Goal: Information Seeking & Learning: Check status

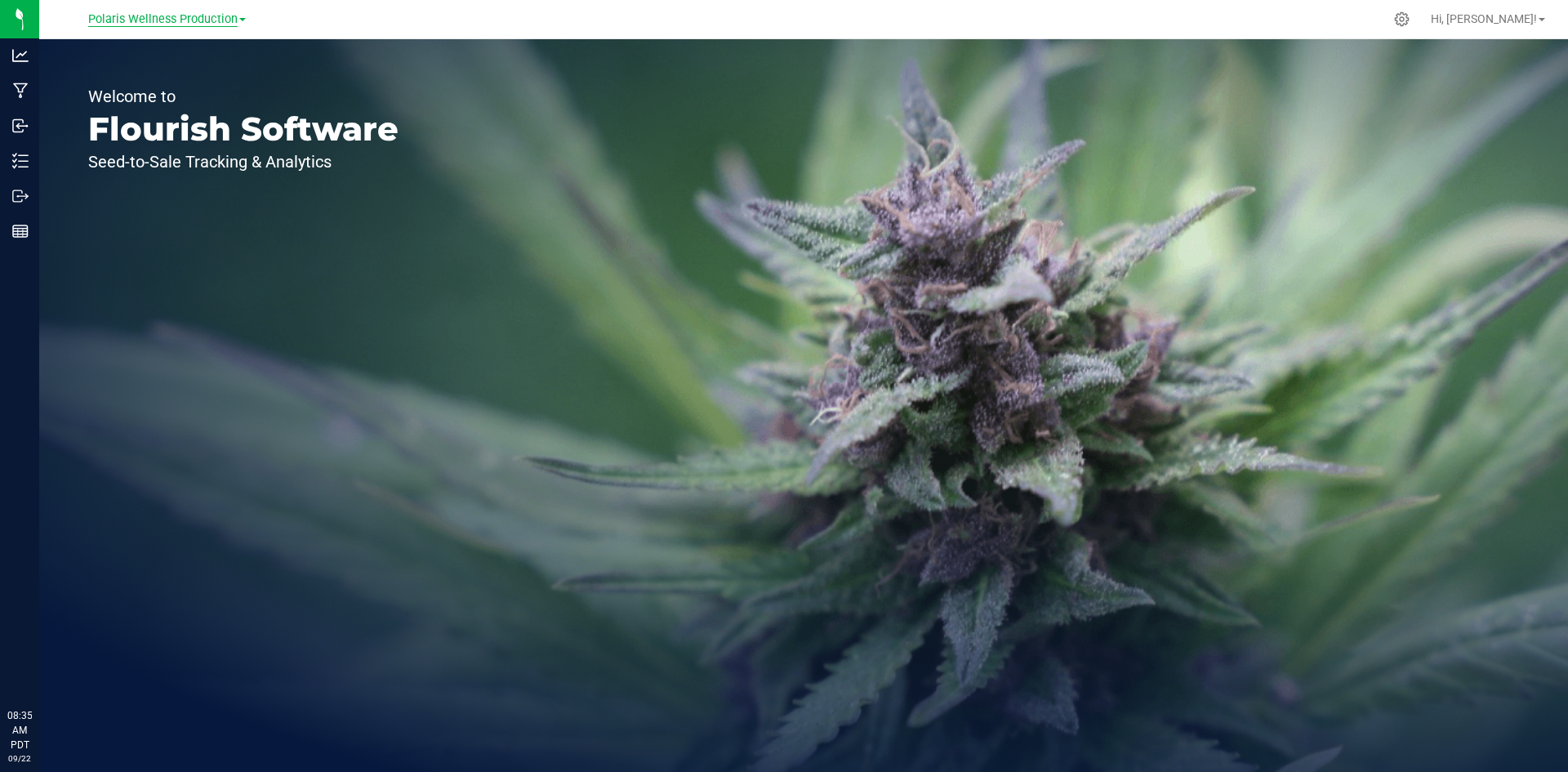
click at [188, 21] on span "Polaris Wellness Production" at bounding box center [162, 20] width 149 height 15
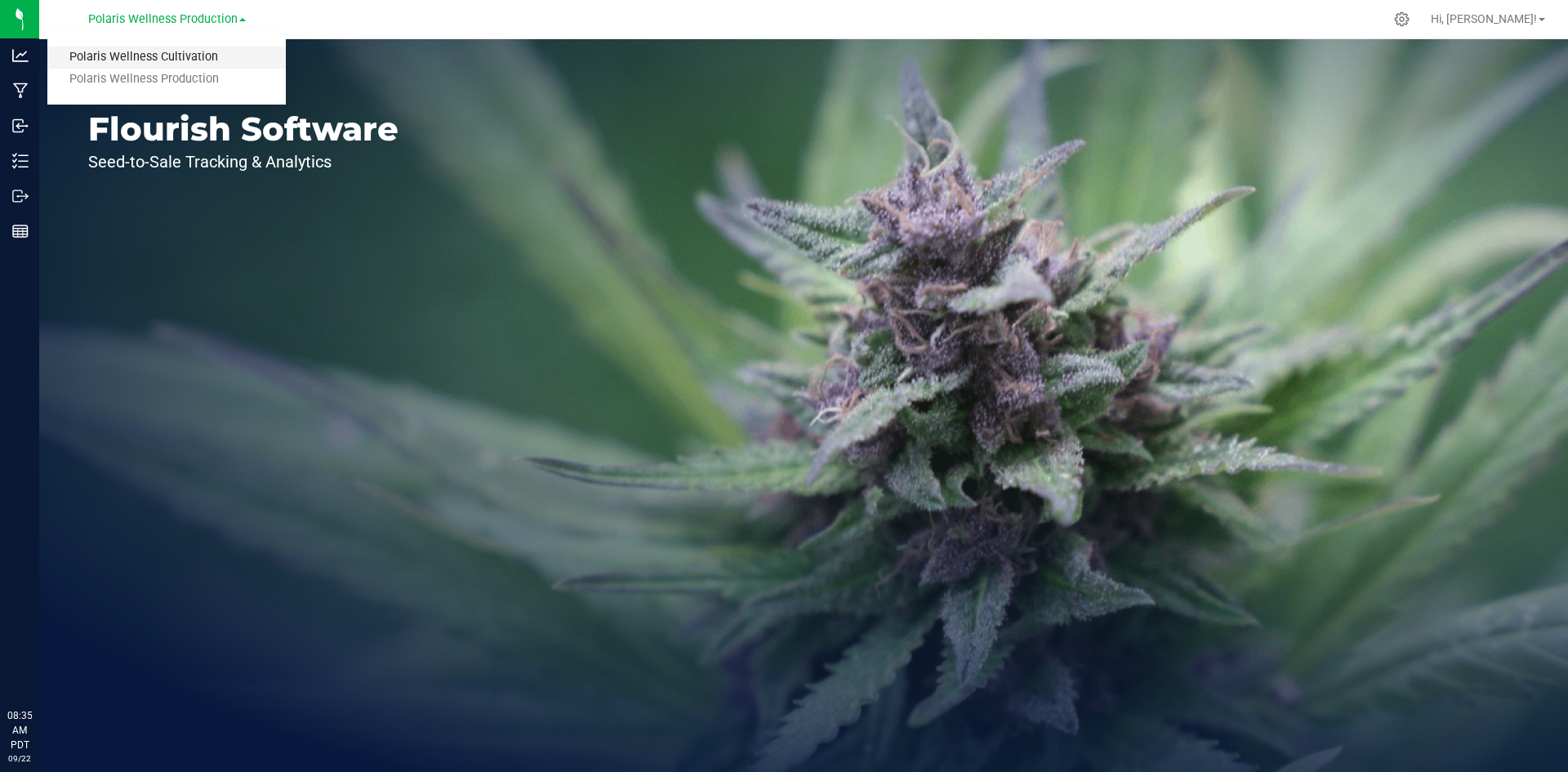
click at [195, 64] on link "Polaris Wellness Cultivation" at bounding box center [166, 57] width 238 height 22
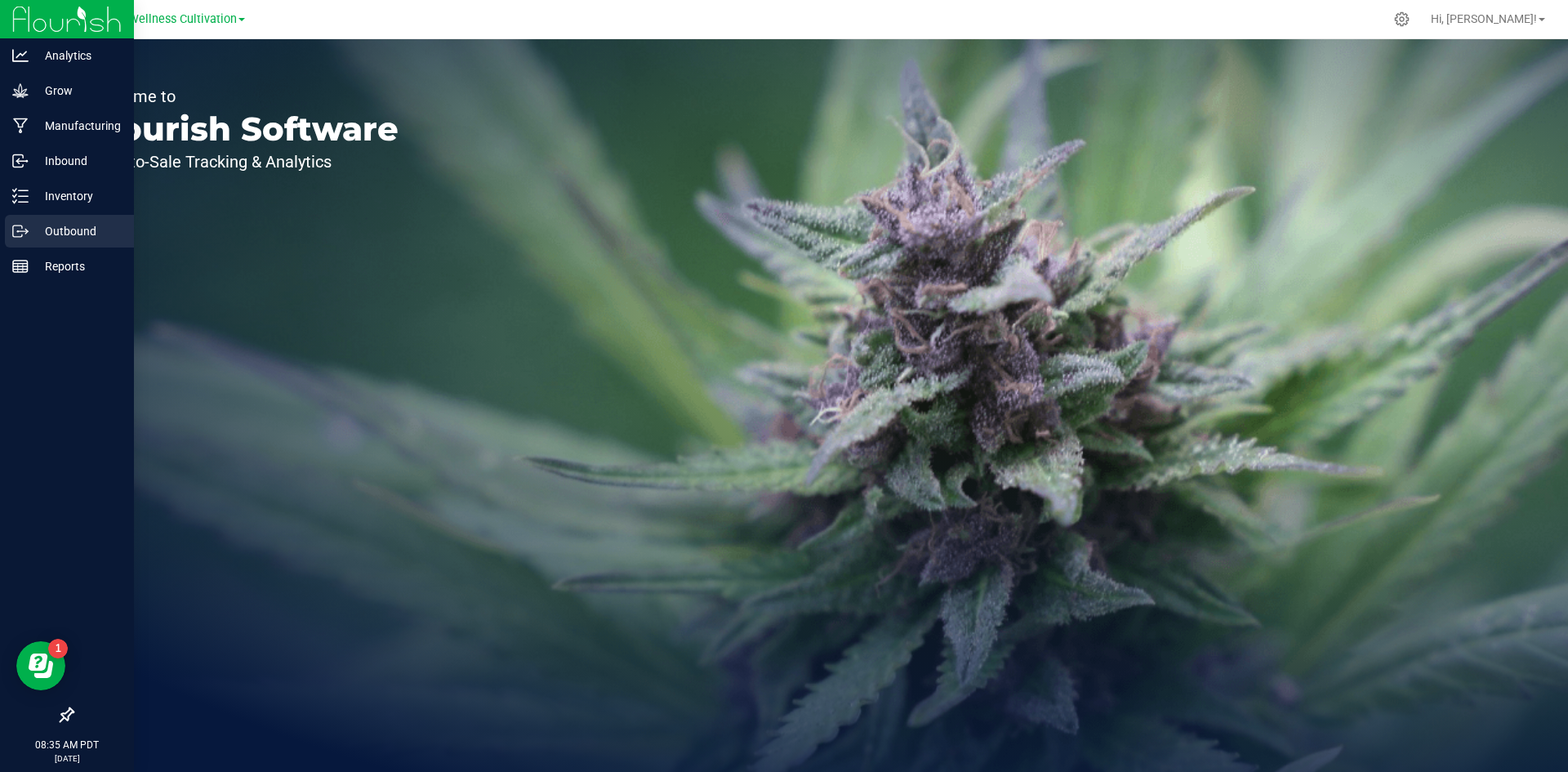
click at [32, 234] on p "Outbound" at bounding box center [77, 231] width 98 height 20
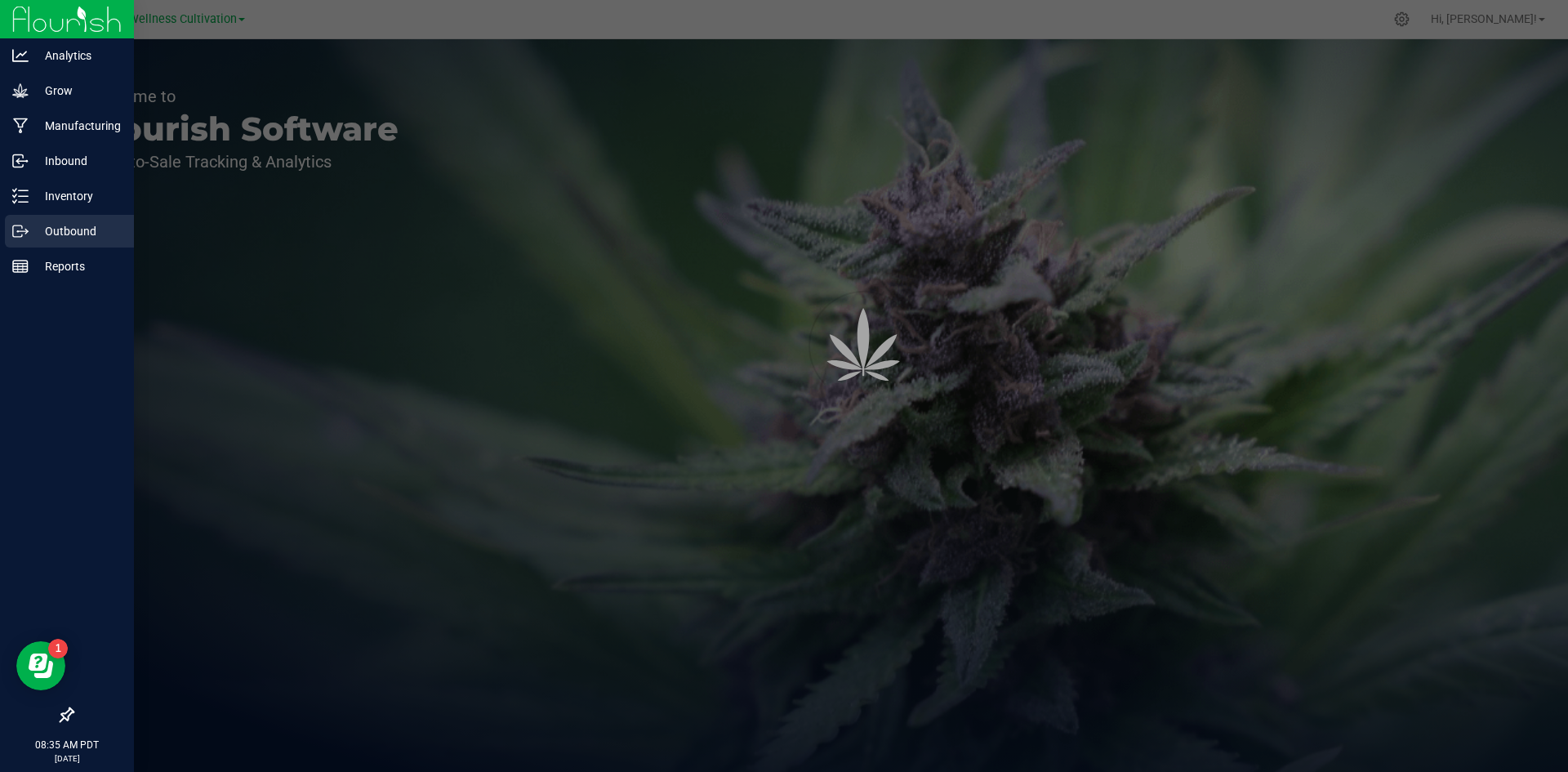
click at [96, 233] on p "Outbound" at bounding box center [77, 231] width 98 height 20
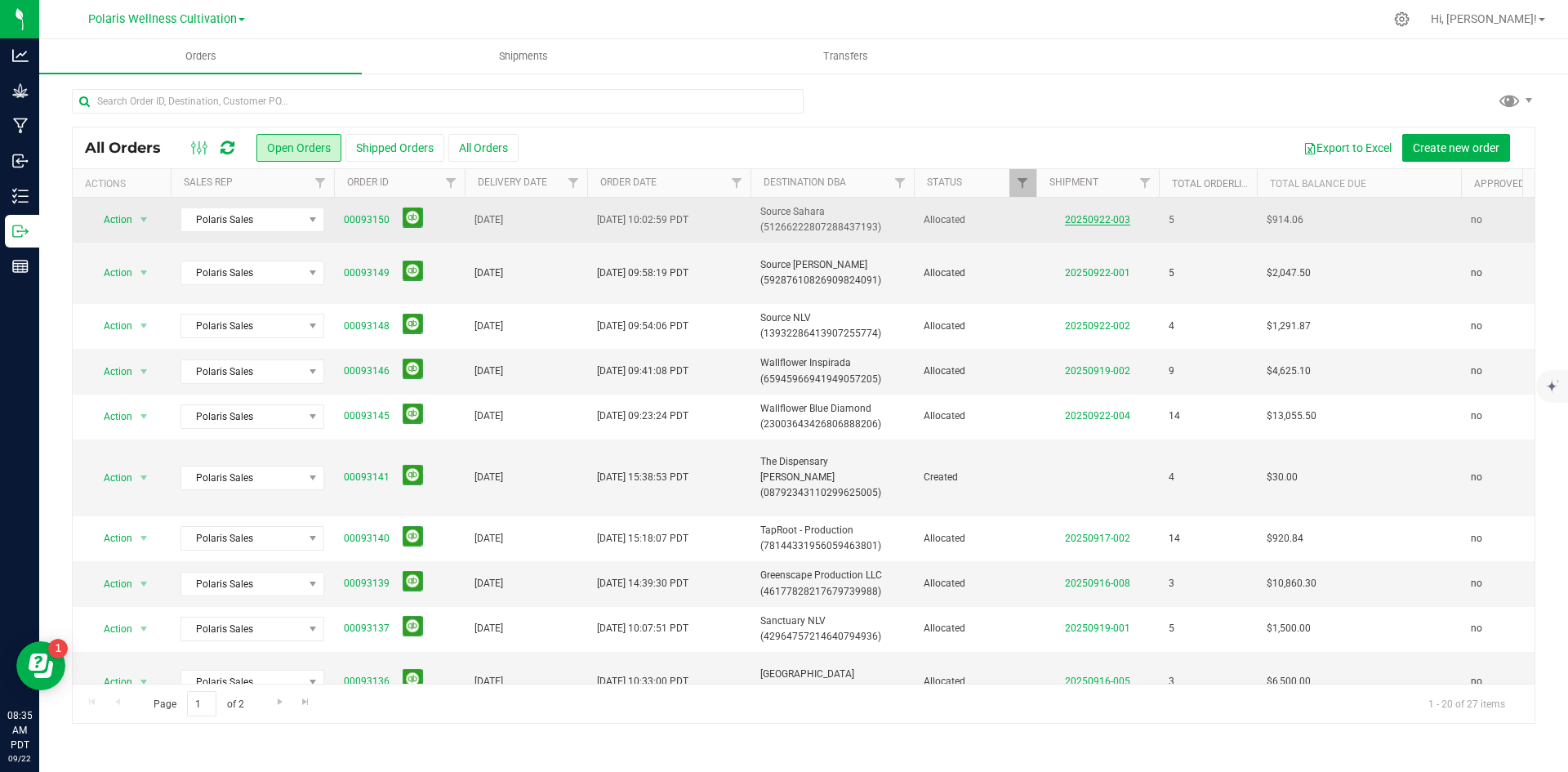
click at [1099, 217] on link "20250922-003" at bounding box center [1097, 220] width 65 height 12
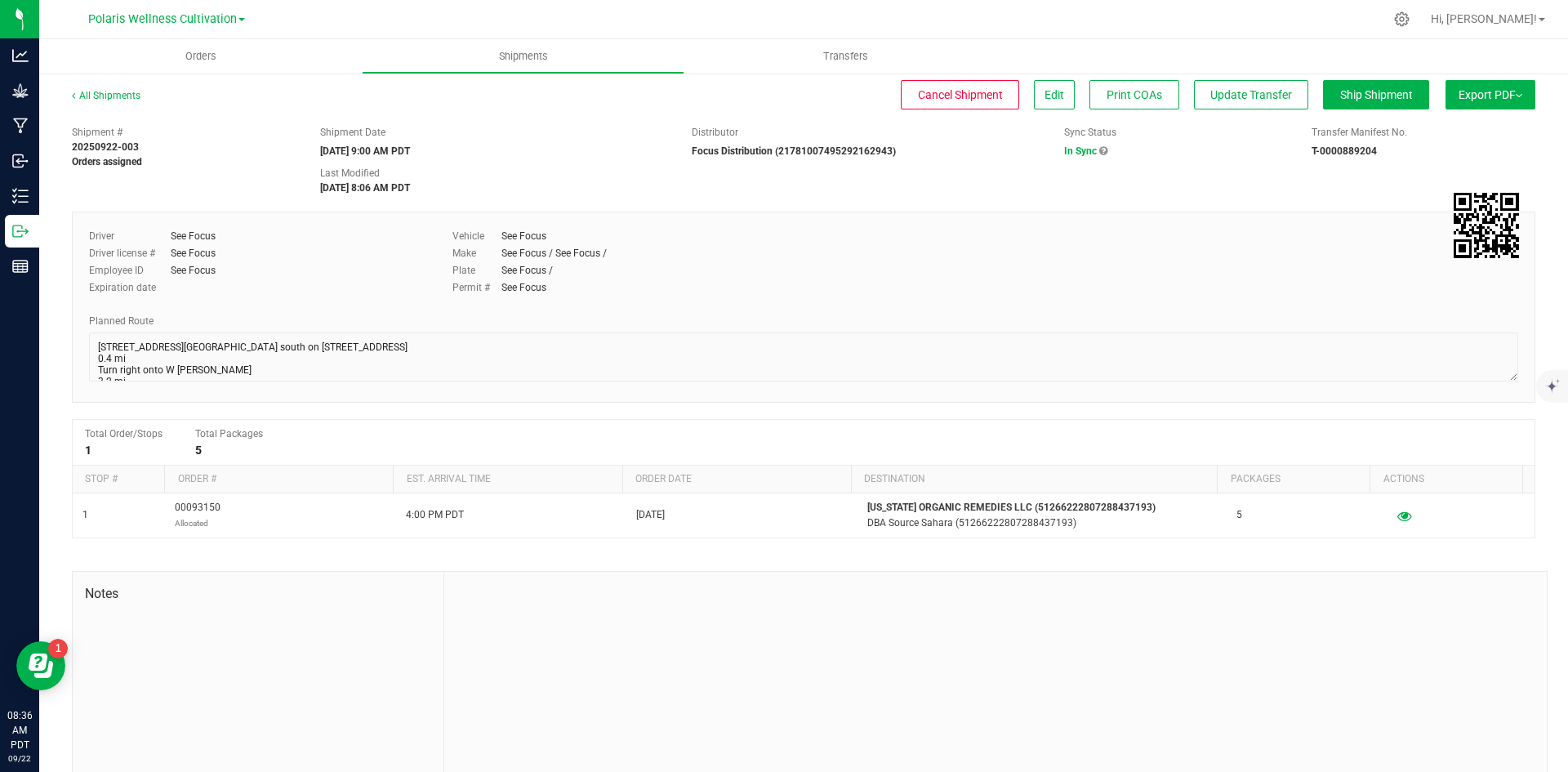
click at [114, 104] on div "All Shipments" at bounding box center [120, 101] width 98 height 25
click at [113, 101] on link "All Shipments" at bounding box center [106, 96] width 68 height 12
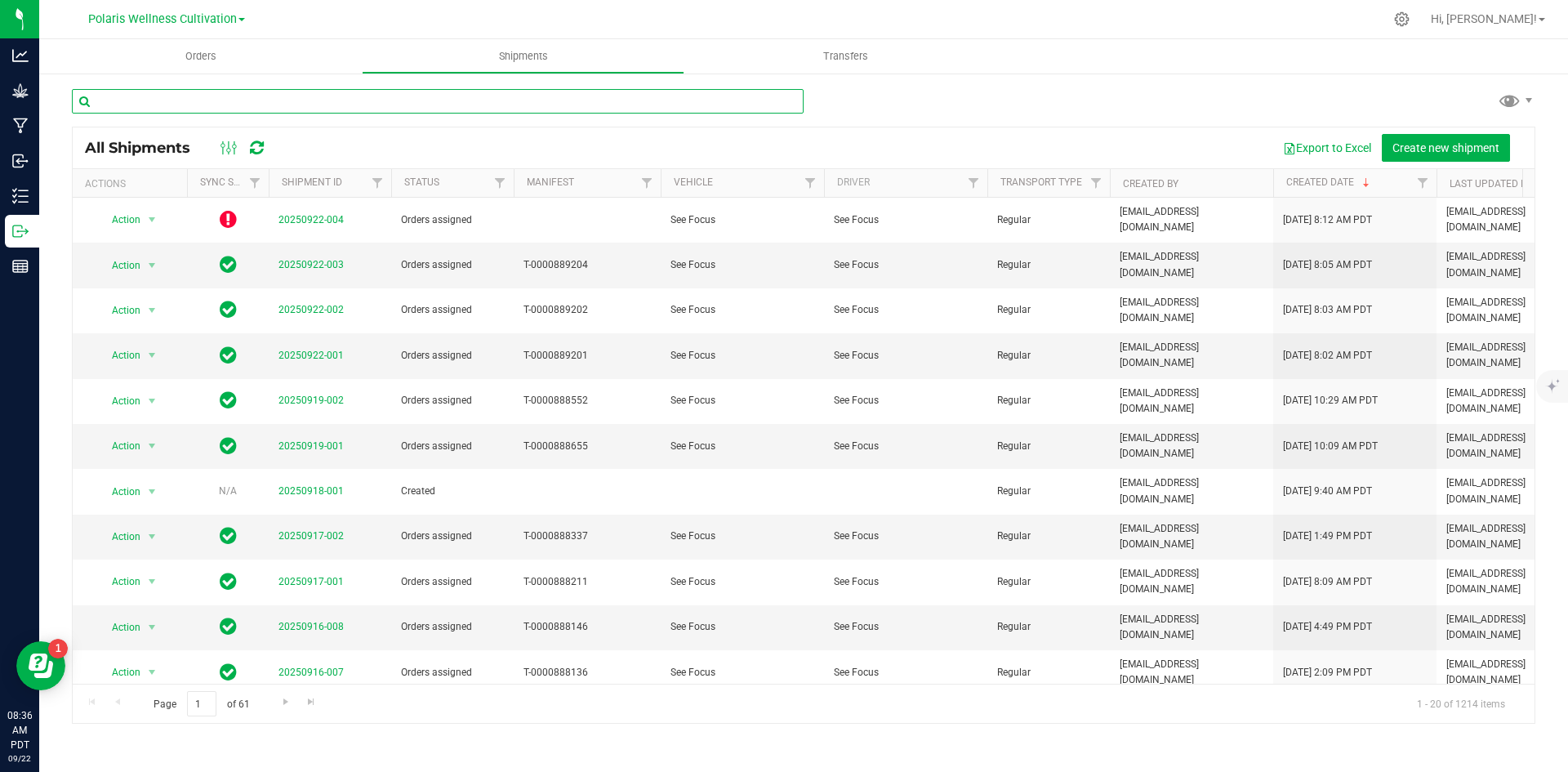
click at [241, 92] on input "text" at bounding box center [438, 101] width 732 height 25
click at [205, 45] on uib-tab-heading "Orders" at bounding box center [200, 57] width 322 height 35
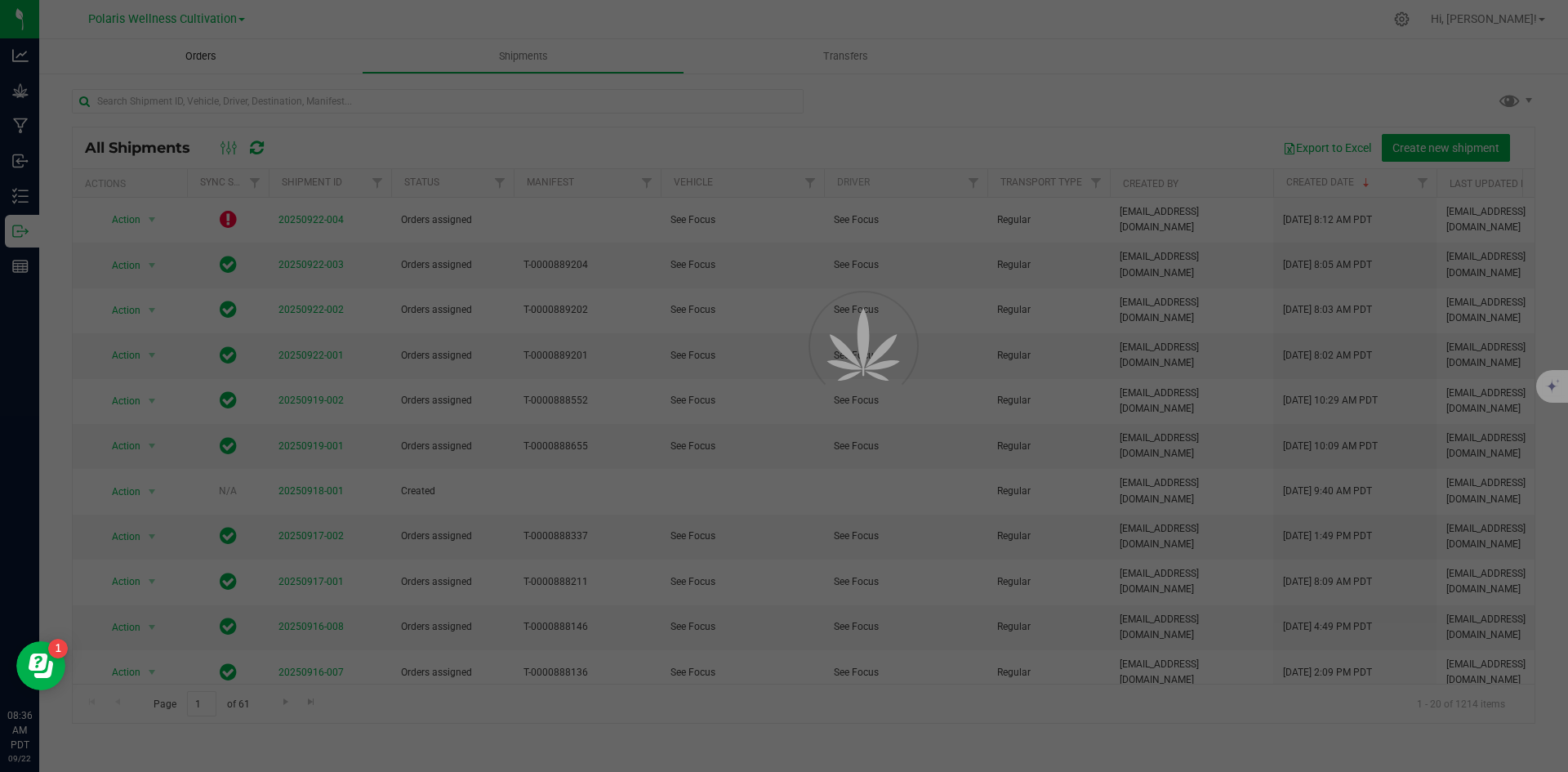
click at [195, 54] on span "Orders" at bounding box center [200, 56] width 75 height 15
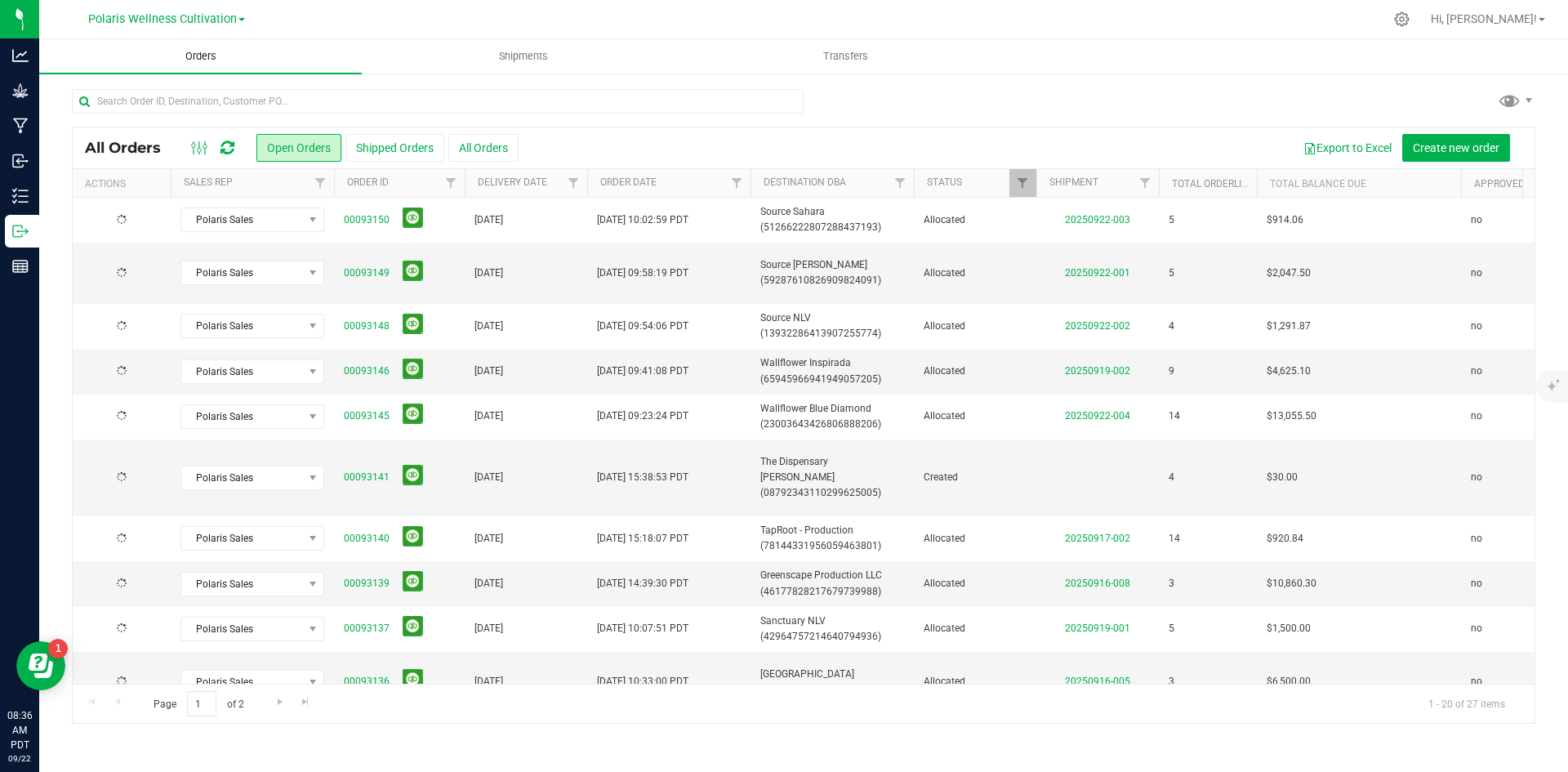
click at [188, 94] on input "text" at bounding box center [438, 101] width 732 height 25
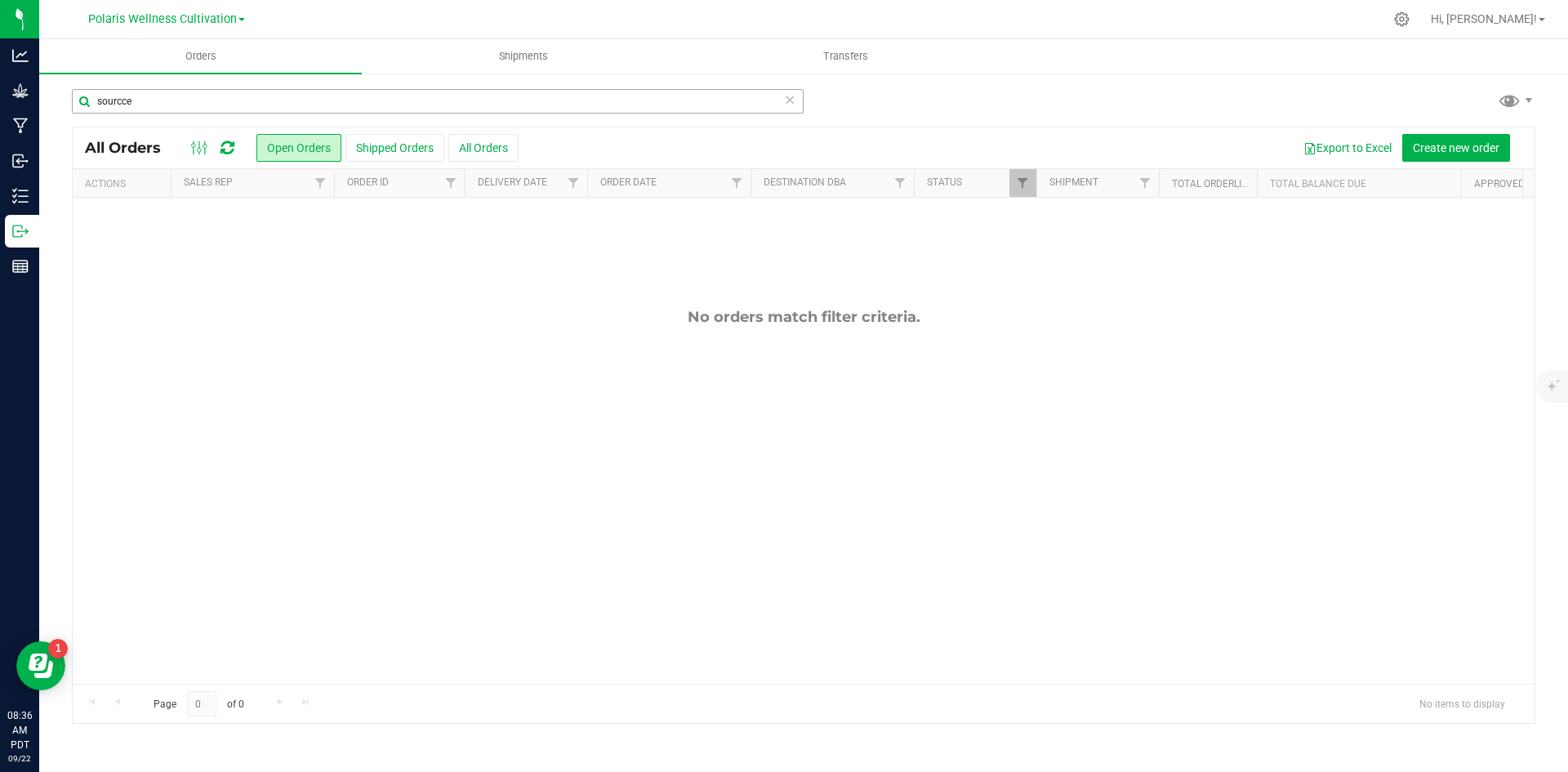
click at [125, 107] on input "sourcce" at bounding box center [438, 101] width 732 height 25
click at [189, 105] on input "source" at bounding box center [438, 101] width 732 height 25
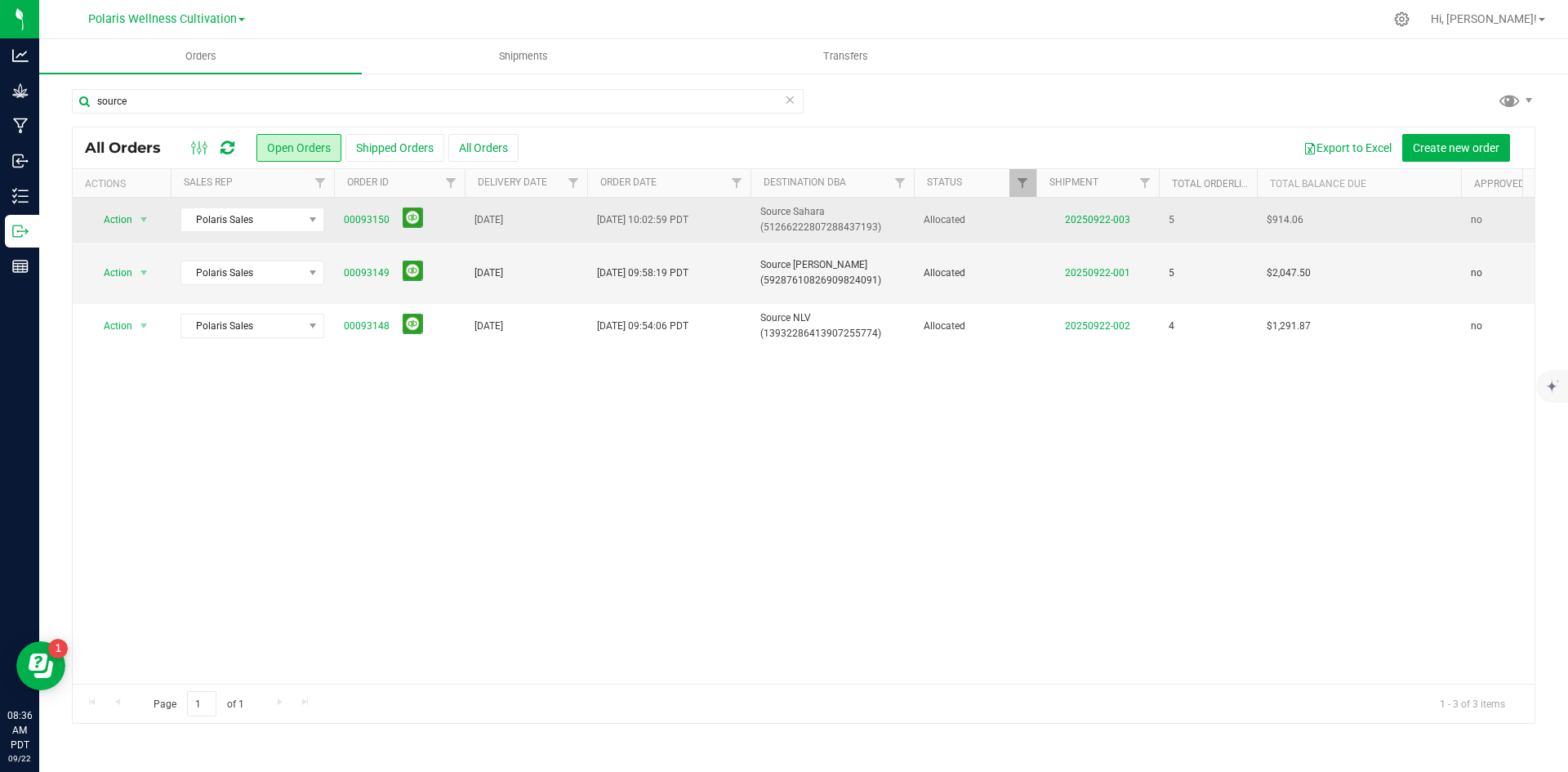
drag, startPoint x: 396, startPoint y: 215, endPoint x: 340, endPoint y: 219, distance: 56.1
click at [340, 219] on td "00093150" at bounding box center [399, 220] width 131 height 45
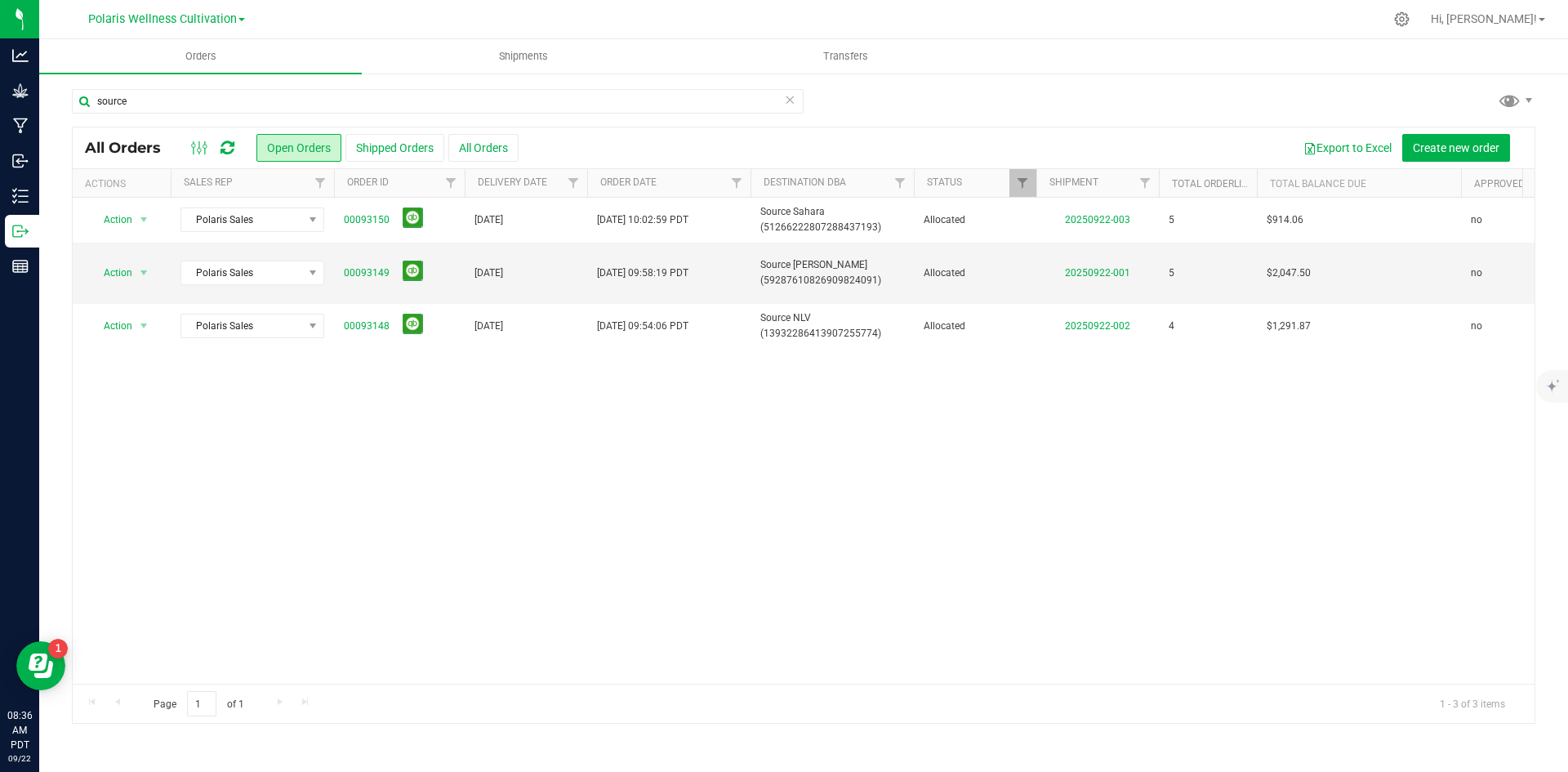
copy span "00093150"
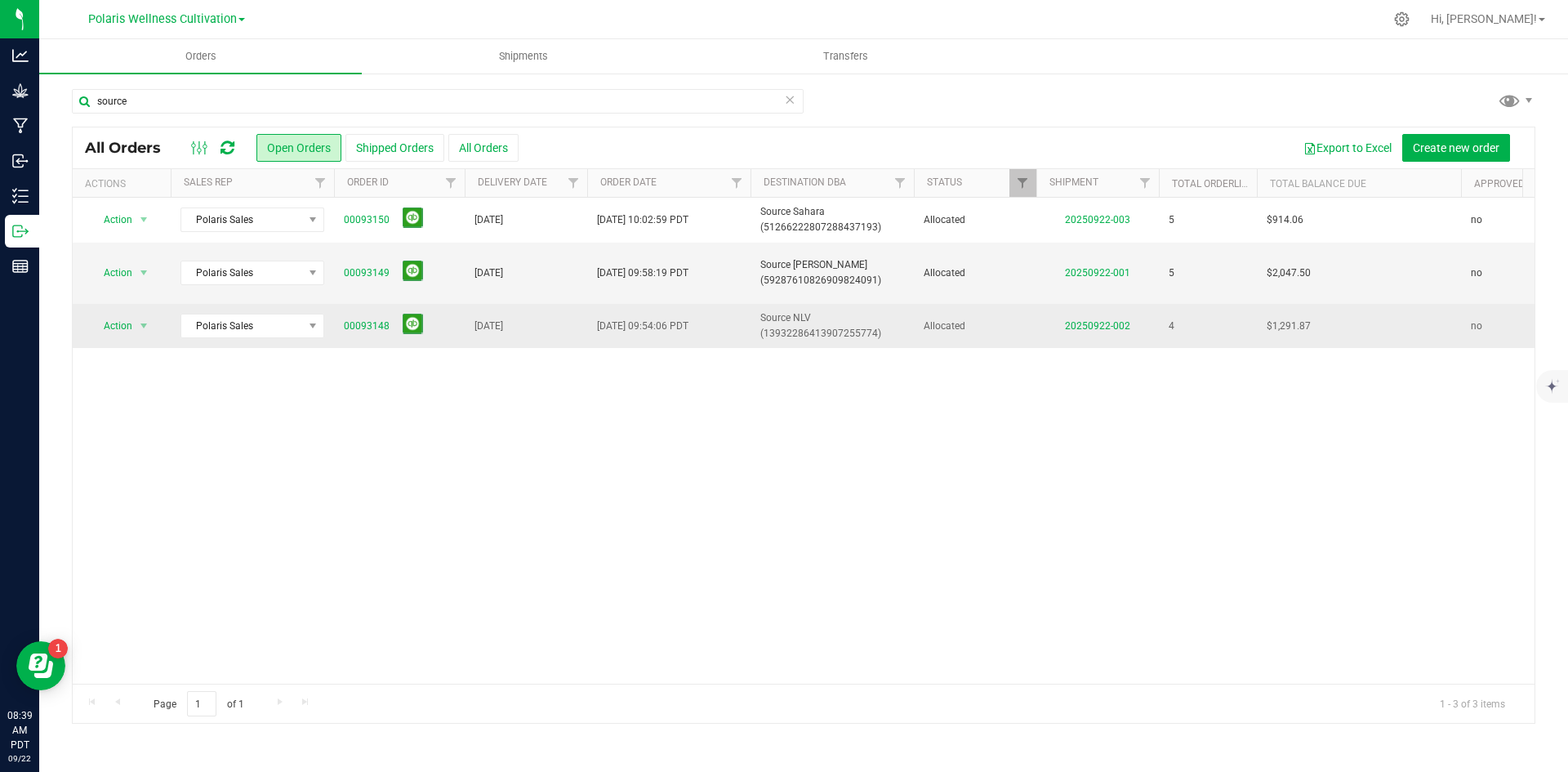
drag, startPoint x: 353, startPoint y: 324, endPoint x: 338, endPoint y: 327, distance: 15.3
click at [338, 327] on td "00093148" at bounding box center [399, 326] width 131 height 44
copy span "00093148"
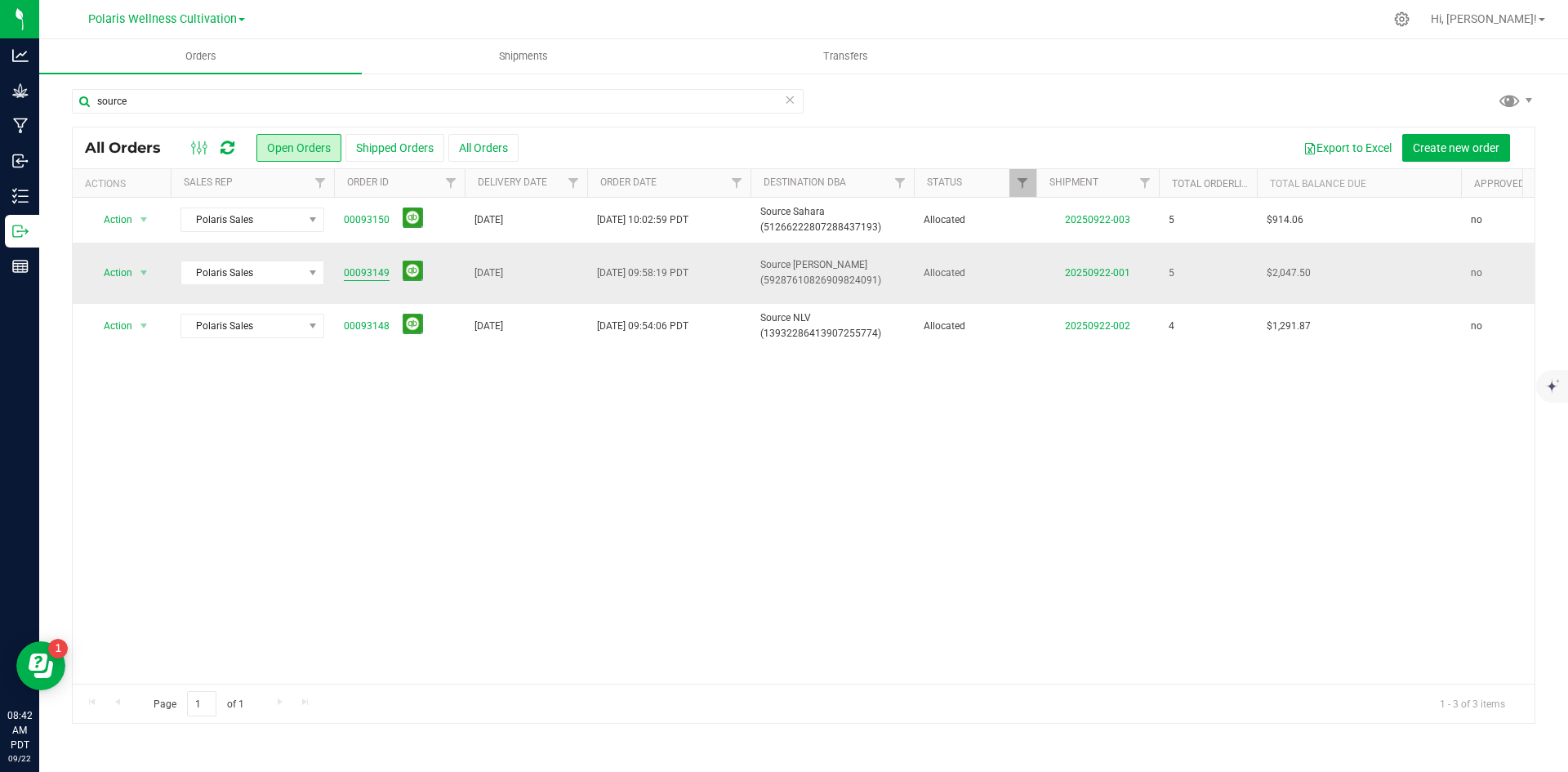
drag, startPoint x: 393, startPoint y: 279, endPoint x: 353, endPoint y: 279, distance: 40.0
click at [353, 279] on span "00093149" at bounding box center [399, 273] width 111 height 26
drag, startPoint x: 439, startPoint y: 422, endPoint x: 434, endPoint y: 396, distance: 26.5
click at [438, 420] on div "Action Action Cancel order Clone order Edit order Mark as fully paid Order audi…" at bounding box center [803, 440] width 1462 height 486
drag, startPoint x: 392, startPoint y: 273, endPoint x: 337, endPoint y: 286, distance: 56.5
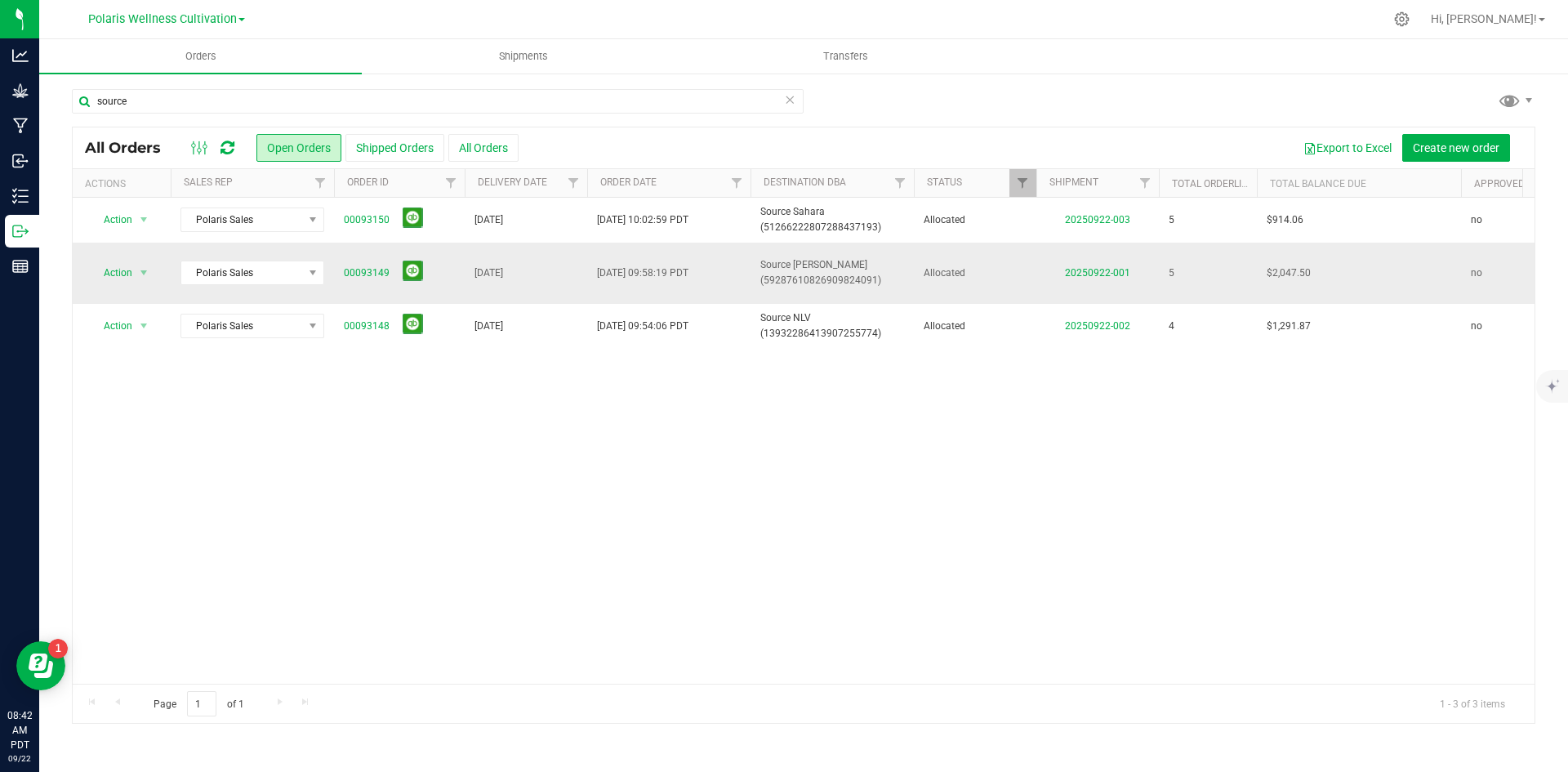
click at [337, 286] on td "00093149" at bounding box center [399, 273] width 131 height 61
copy span "00093149"
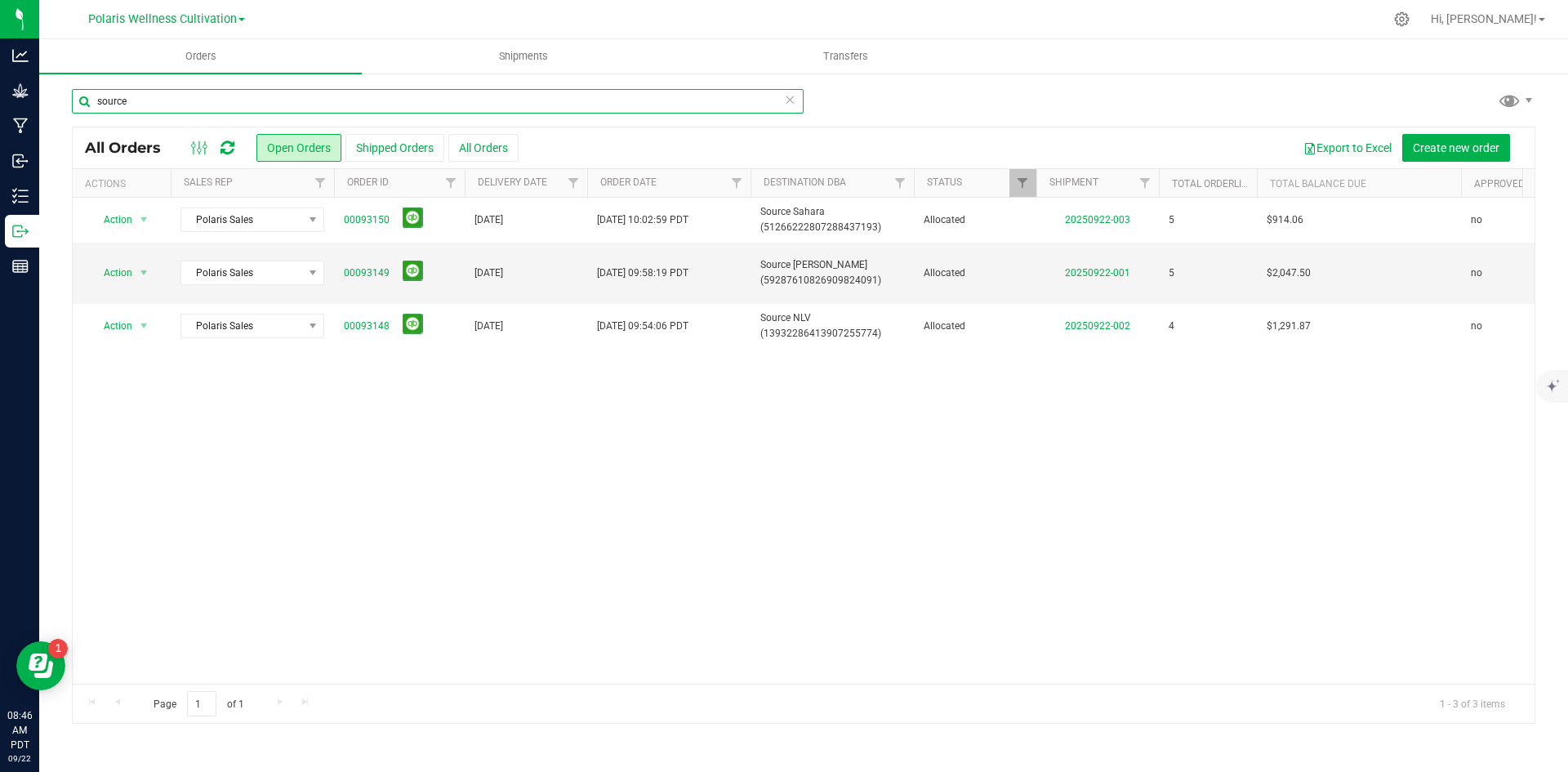
click at [141, 95] on input "source" at bounding box center [438, 101] width 732 height 25
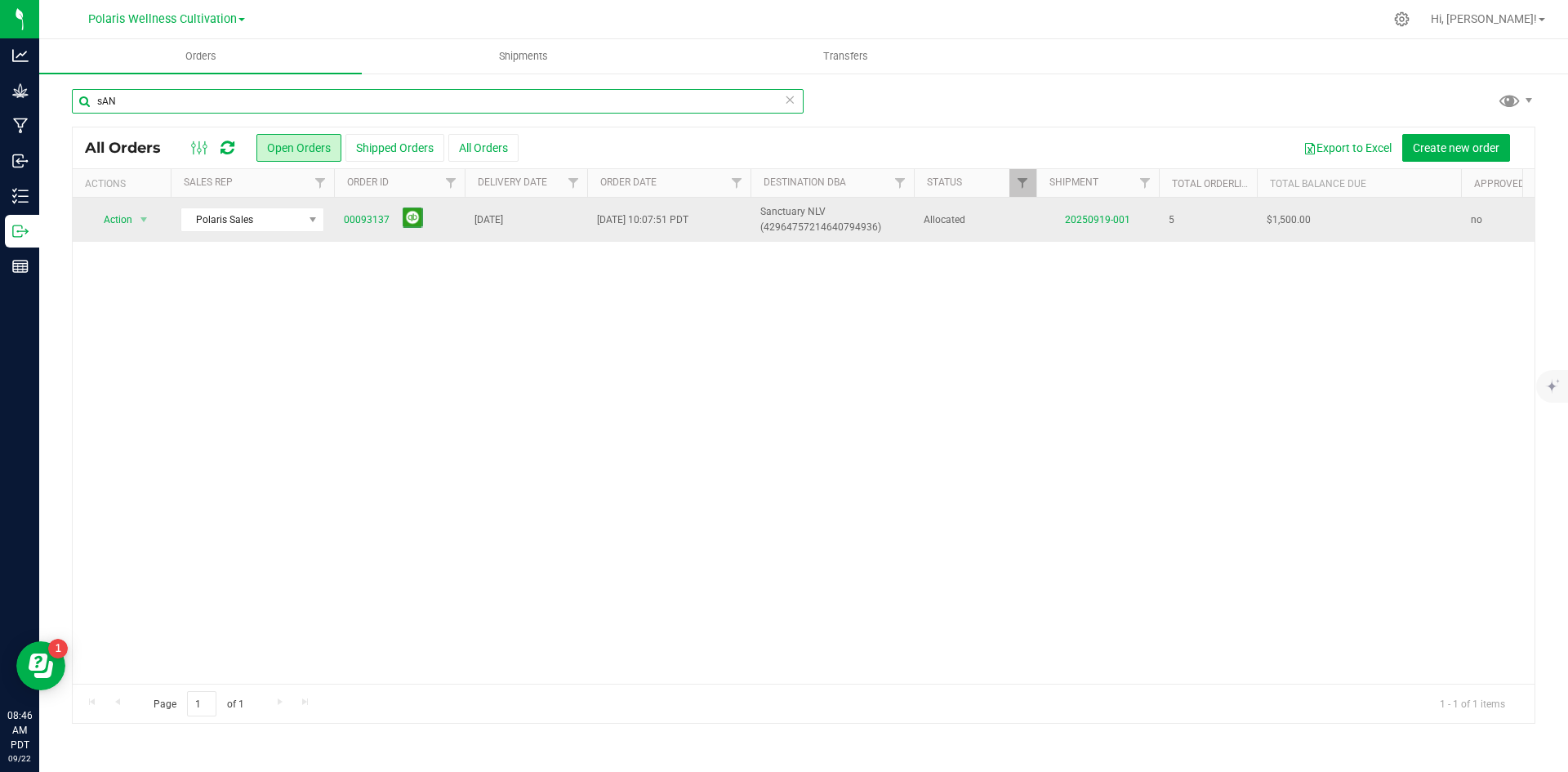
type input "sAN"
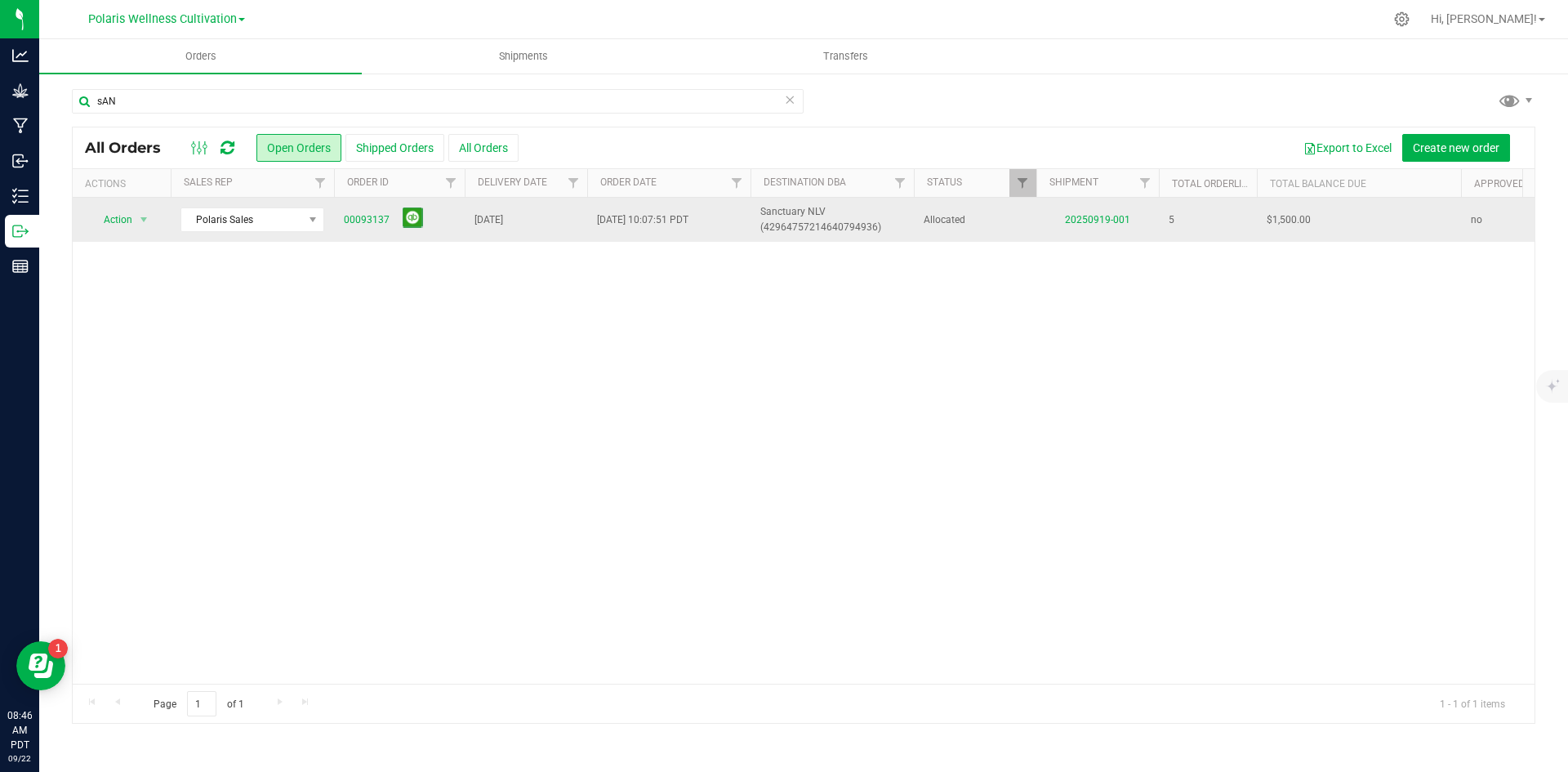
drag, startPoint x: 388, startPoint y: 219, endPoint x: 340, endPoint y: 219, distance: 48.0
click at [340, 219] on td "00093137" at bounding box center [399, 219] width 131 height 44
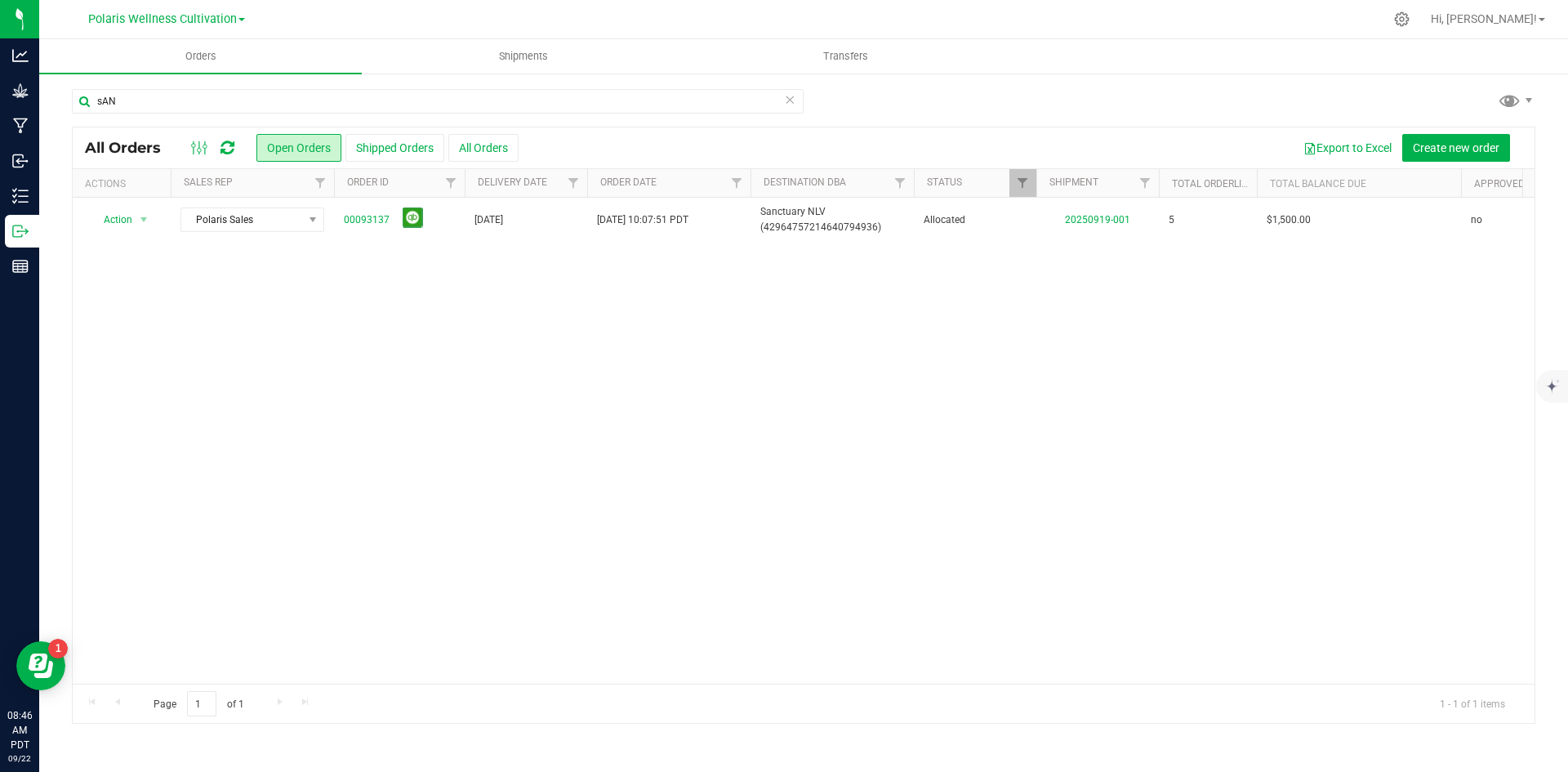
copy link "00093137"
click at [1227, 456] on div "Action Action Cancel order Clone order Edit order Mark as fully paid Order audi…" at bounding box center [803, 440] width 1462 height 486
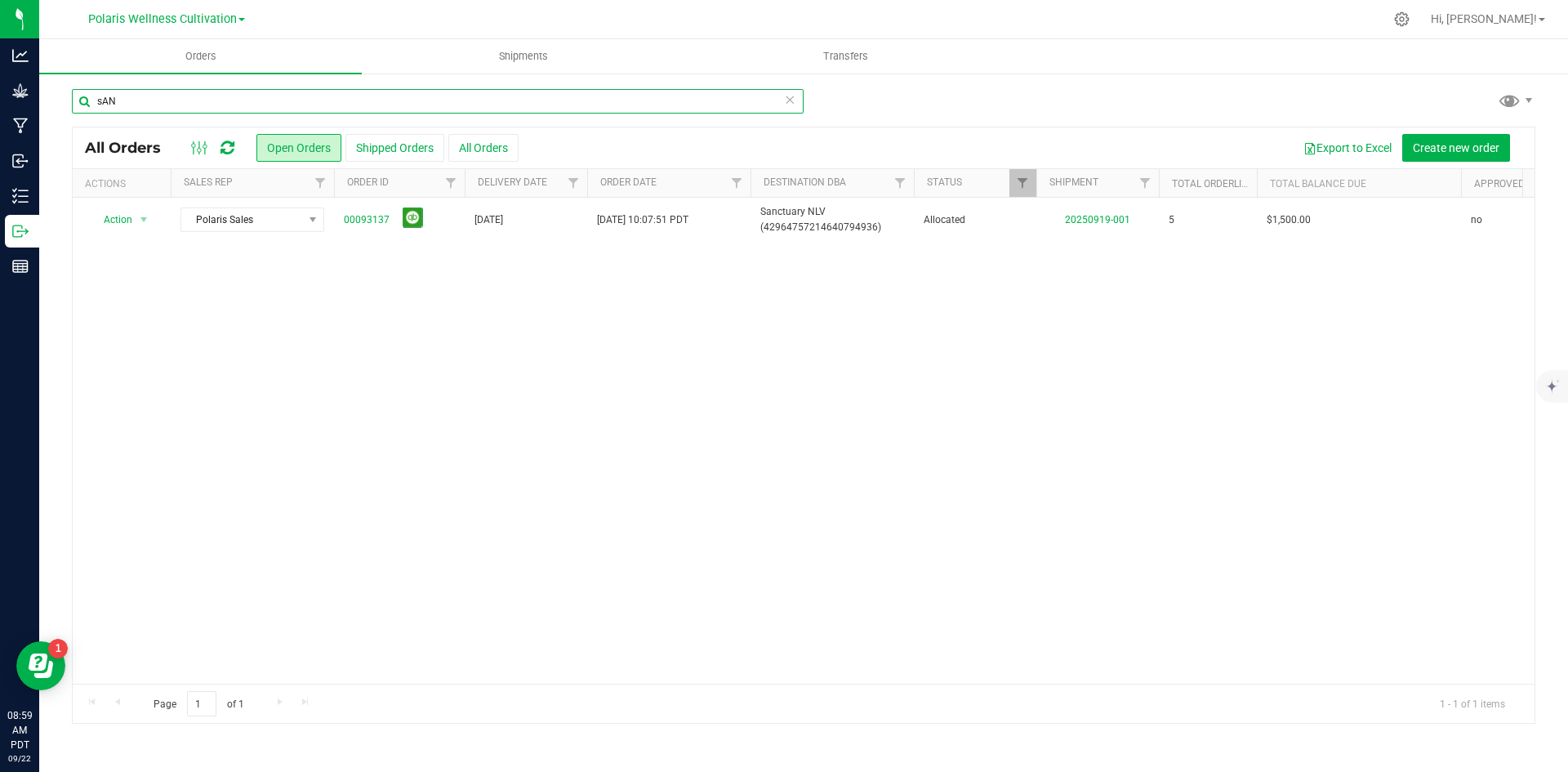
drag, startPoint x: 155, startPoint y: 101, endPoint x: 87, endPoint y: 100, distance: 68.0
click at [86, 113] on input "sAN" at bounding box center [438, 101] width 732 height 25
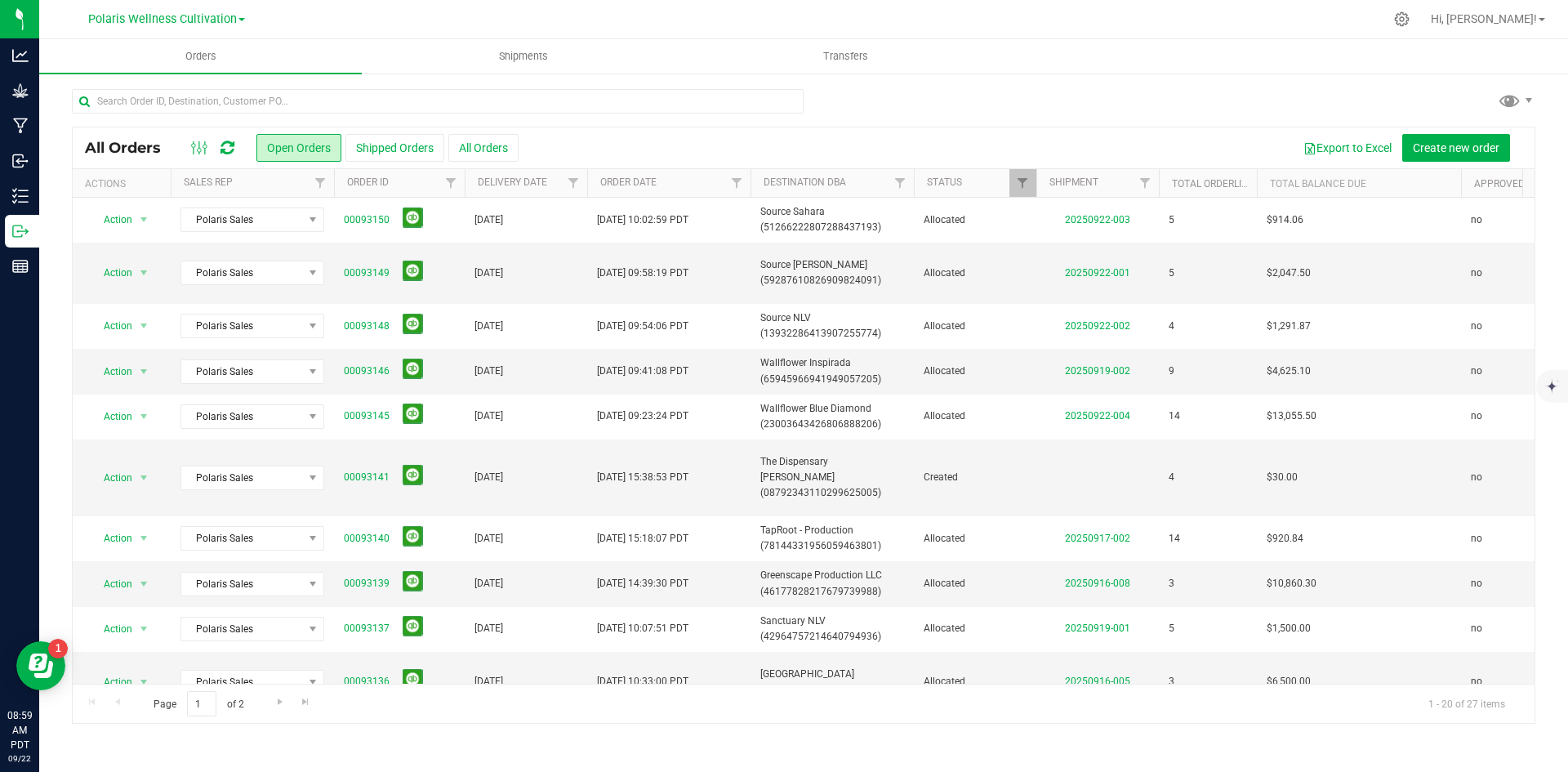
click at [219, 7] on div "Polaris Wellness Cultivation Polaris Wellness Cultivation Polaris Wellness Prod…" at bounding box center [166, 19] width 238 height 26
click at [198, 27] on div "Polaris Wellness Cultivation Polaris Wellness Cultivation Polaris Wellness Prod…" at bounding box center [167, 19] width 157 height 20
drag, startPoint x: 198, startPoint y: 18, endPoint x: 206, endPoint y: 66, distance: 48.7
click at [198, 18] on span "Polaris Wellness Cultivation" at bounding box center [162, 19] width 148 height 14
click at [169, 74] on link "Polaris Wellness Production" at bounding box center [166, 79] width 238 height 22
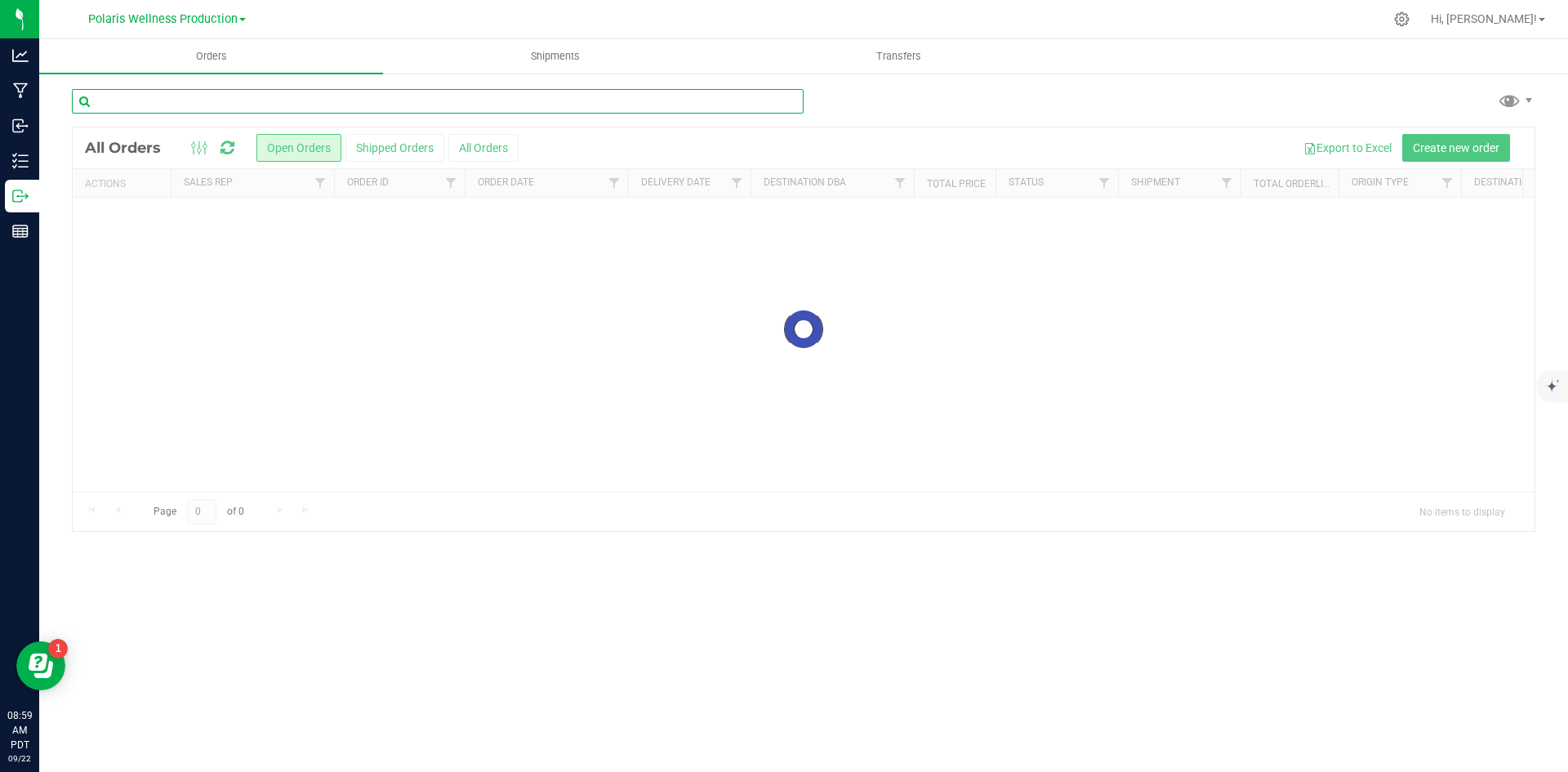
click at [192, 97] on input "text" at bounding box center [438, 101] width 732 height 25
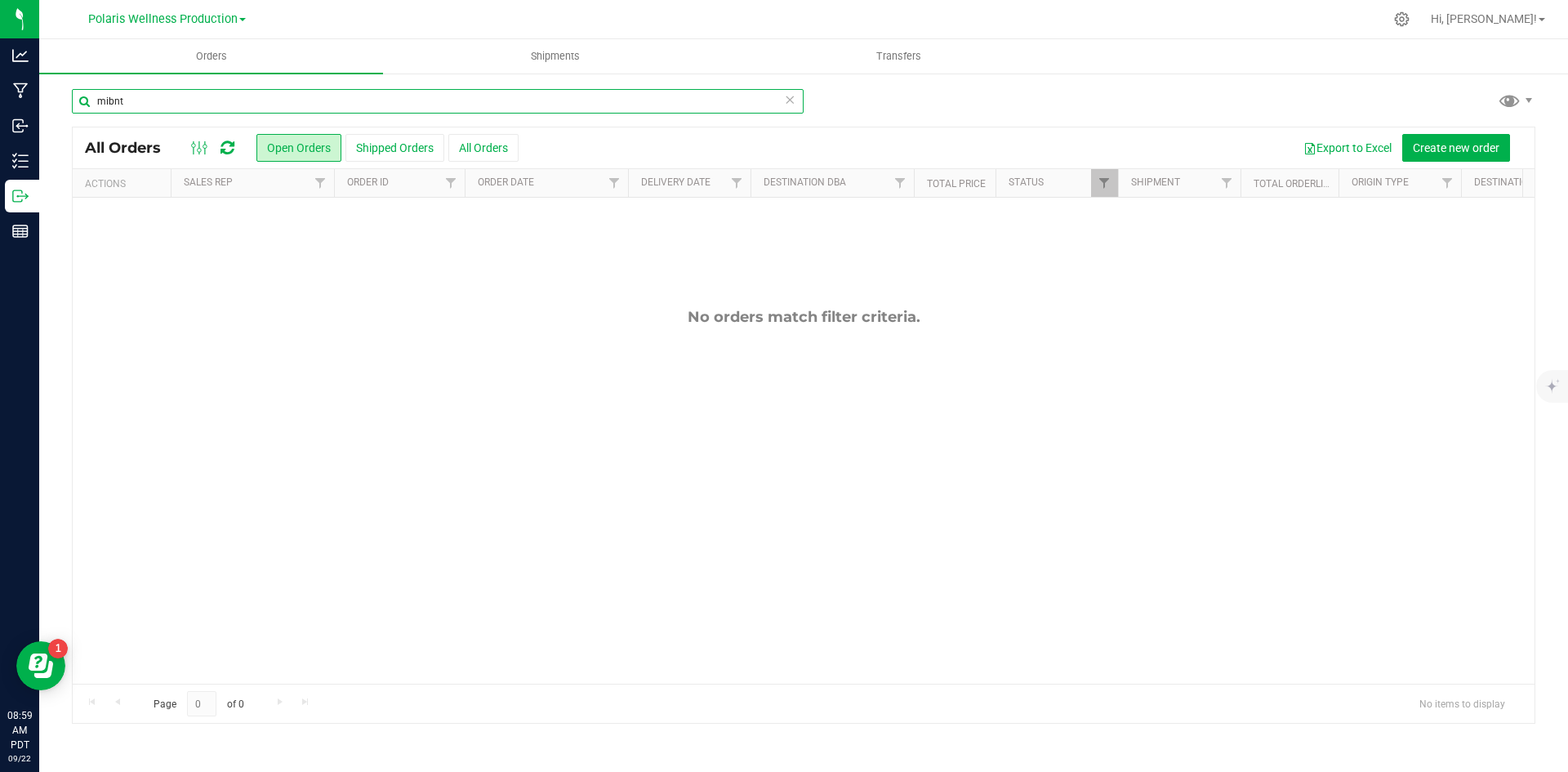
drag, startPoint x: 153, startPoint y: 111, endPoint x: 112, endPoint y: 115, distance: 41.2
click at [112, 115] on div "mibnt" at bounding box center [438, 108] width 732 height 38
type input "m"
type input "mint"
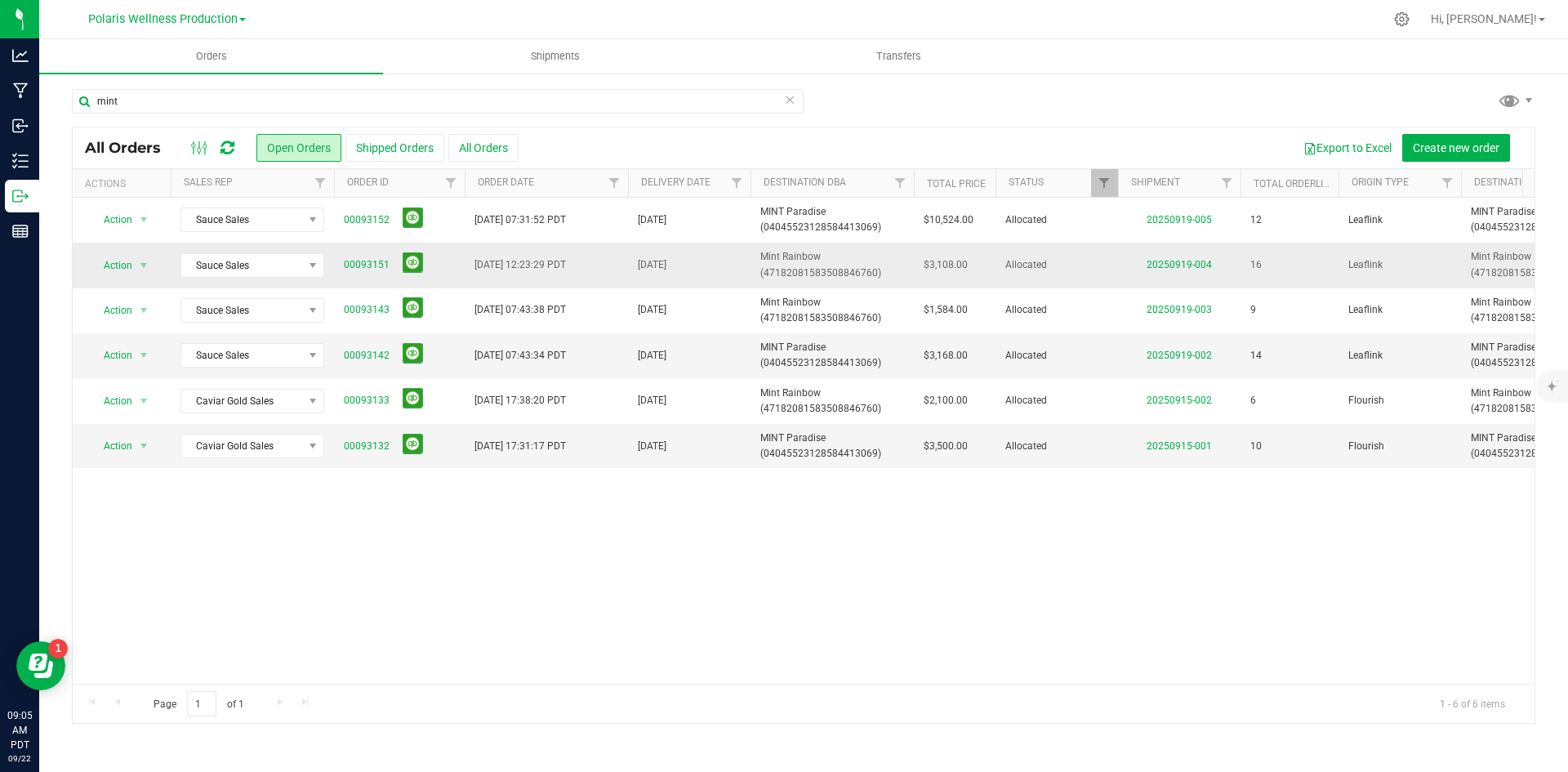
drag, startPoint x: 762, startPoint y: 565, endPoint x: 396, endPoint y: 245, distance: 486.2
click at [753, 558] on div "Action Action Cancel order Clone order Edit order Mark as fully paid Order audi…" at bounding box center [803, 440] width 1462 height 486
click at [1196, 118] on div "mint" at bounding box center [803, 108] width 1463 height 38
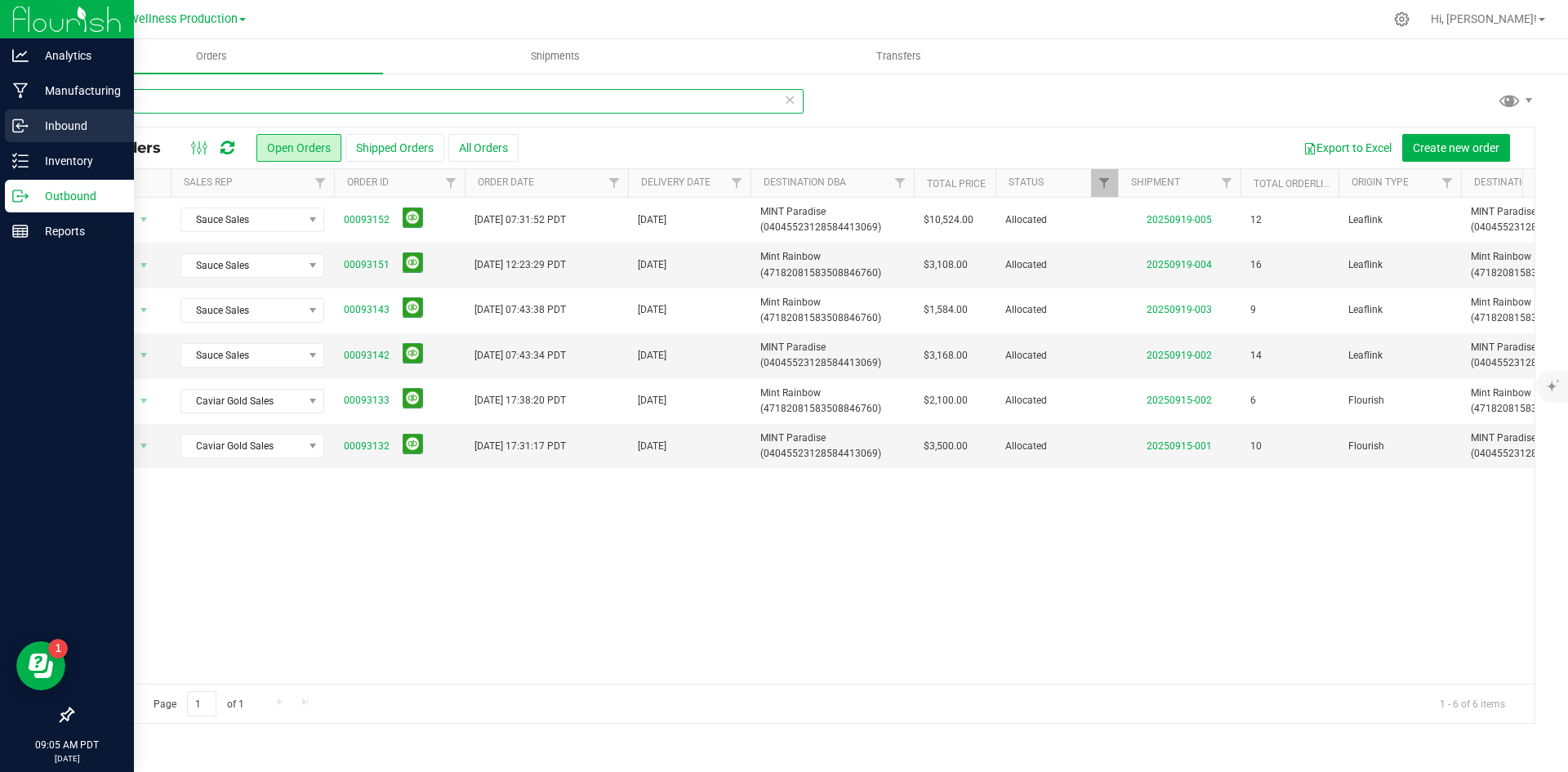
drag, startPoint x: 204, startPoint y: 105, endPoint x: 0, endPoint y: 125, distance: 205.0
click at [0, 125] on div "Analytics Manufacturing Inbound Inventory Outbound Reports 09:05 AM PDT [DATE] …" at bounding box center [784, 386] width 1568 height 772
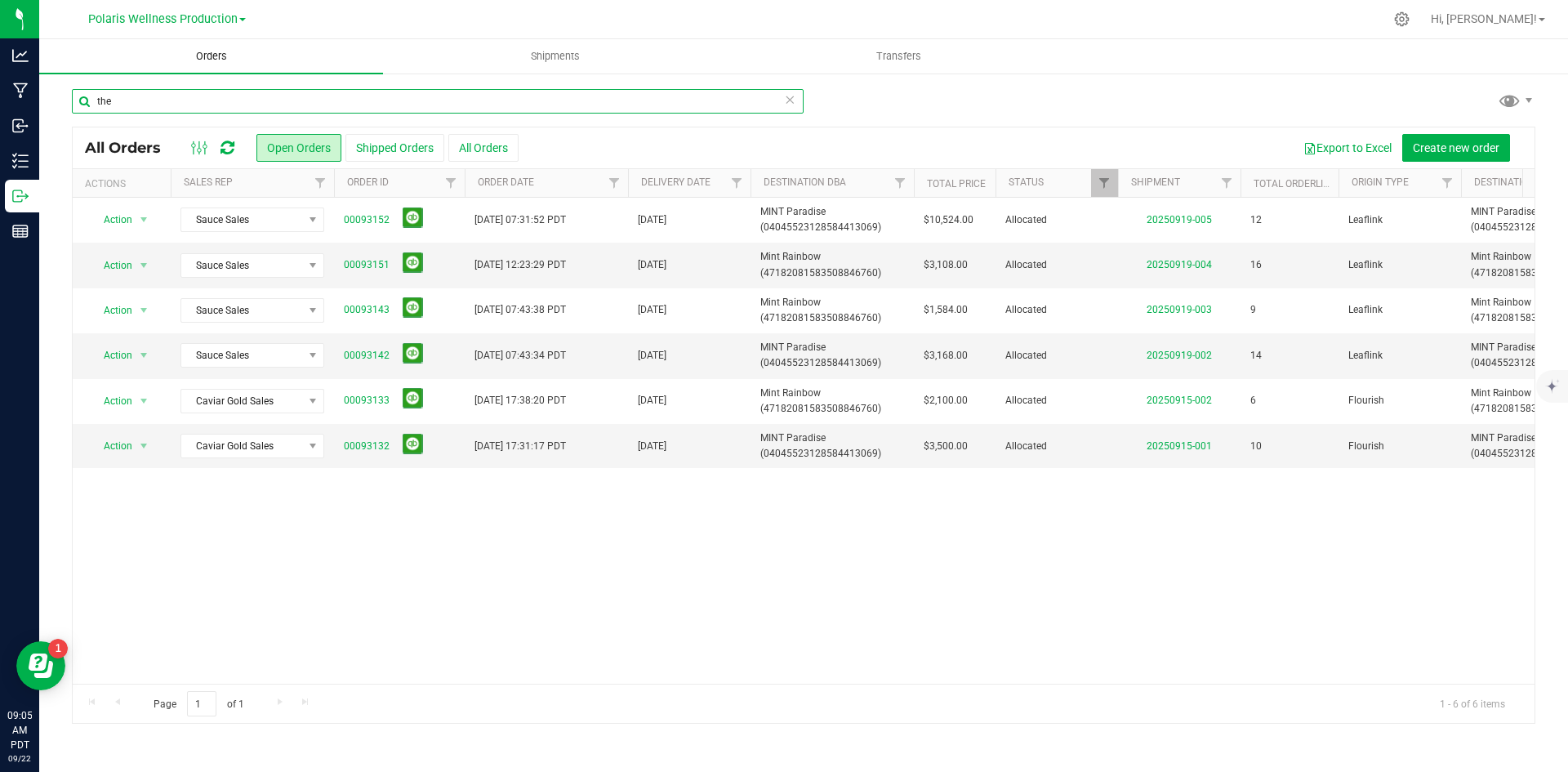
type input "the"
